Goal: Complete application form

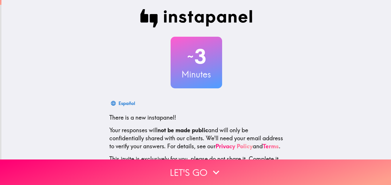
scroll to position [54, 0]
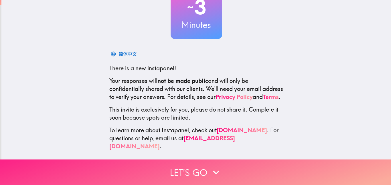
click at [255, 165] on button "Let's go" at bounding box center [195, 171] width 391 height 25
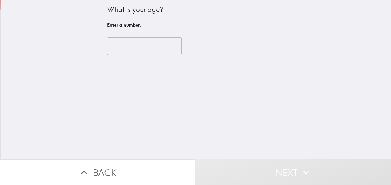
click at [128, 47] on input "number" at bounding box center [144, 46] width 75 height 18
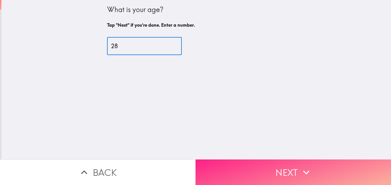
type input "28"
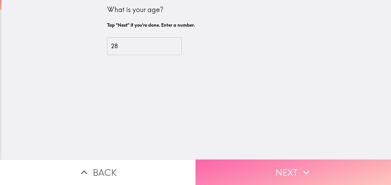
click at [284, 167] on button "Next" at bounding box center [292, 171] width 195 height 25
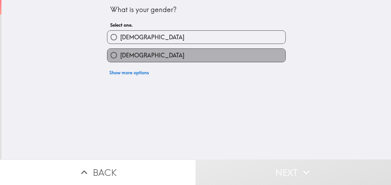
click at [217, 51] on label "[DEMOGRAPHIC_DATA]" at bounding box center [196, 55] width 178 height 13
click at [120, 51] on input "[DEMOGRAPHIC_DATA]" at bounding box center [113, 55] width 13 height 13
radio input "true"
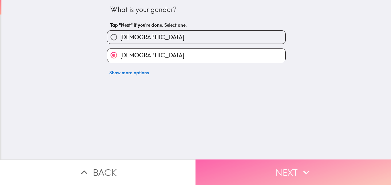
click at [258, 165] on button "Next" at bounding box center [292, 171] width 195 height 25
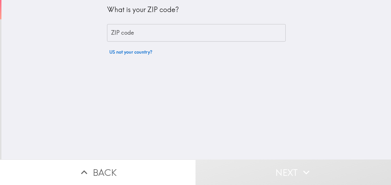
click at [197, 28] on input "ZIP code" at bounding box center [196, 33] width 179 height 18
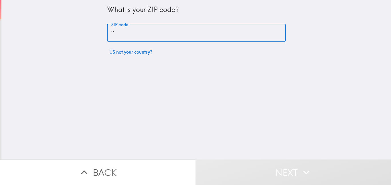
type input "`"
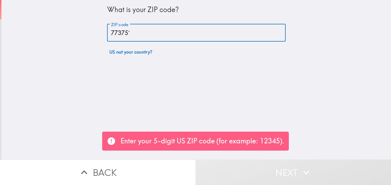
click at [168, 29] on input "77375`" at bounding box center [196, 33] width 179 height 18
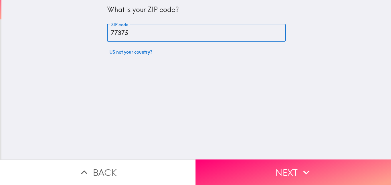
type input "77375"
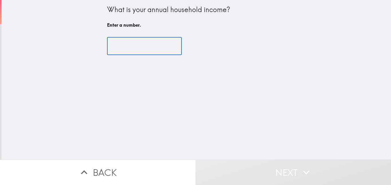
click at [142, 50] on input "number" at bounding box center [144, 46] width 75 height 18
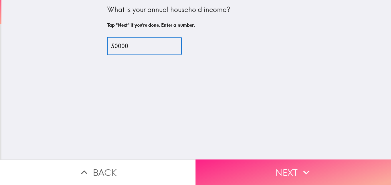
type input "50000"
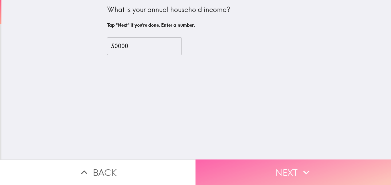
click at [251, 161] on button "Next" at bounding box center [292, 171] width 195 height 25
